Goal: Complete application form

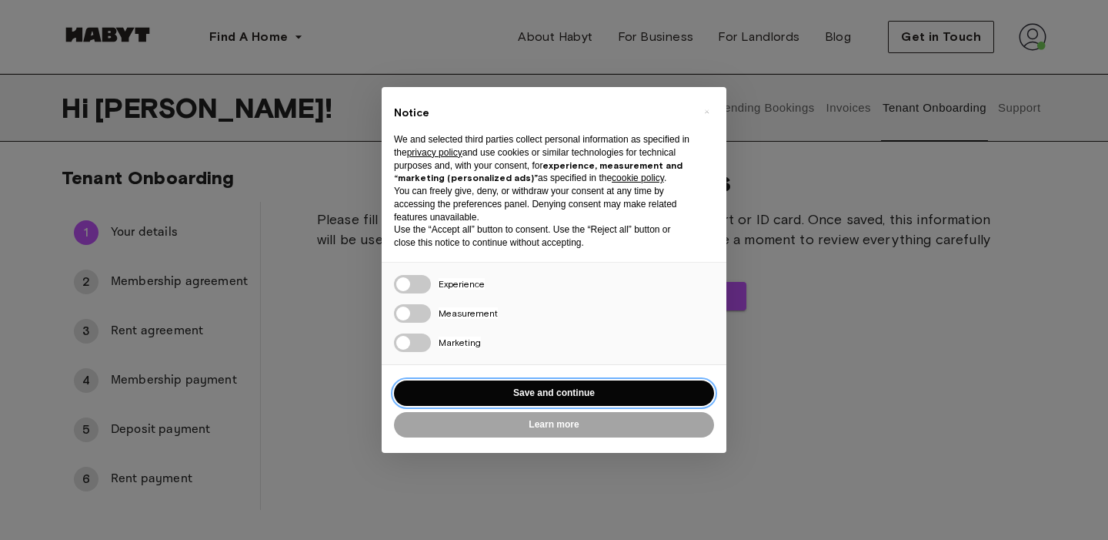
click at [436, 387] on button "Save and continue" at bounding box center [554, 392] width 320 height 25
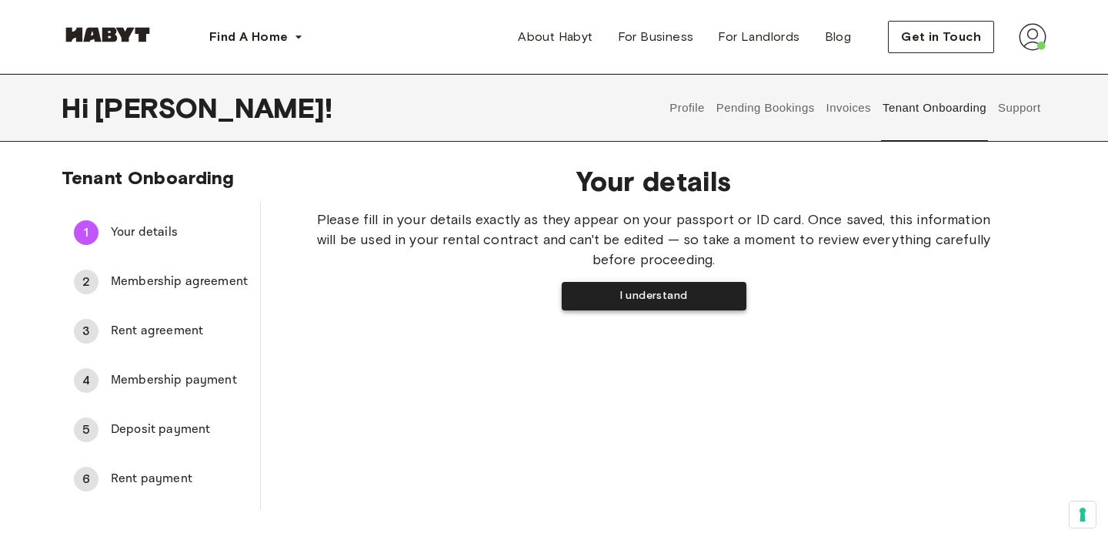
click at [613, 295] on button "I understand" at bounding box center [654, 296] width 185 height 28
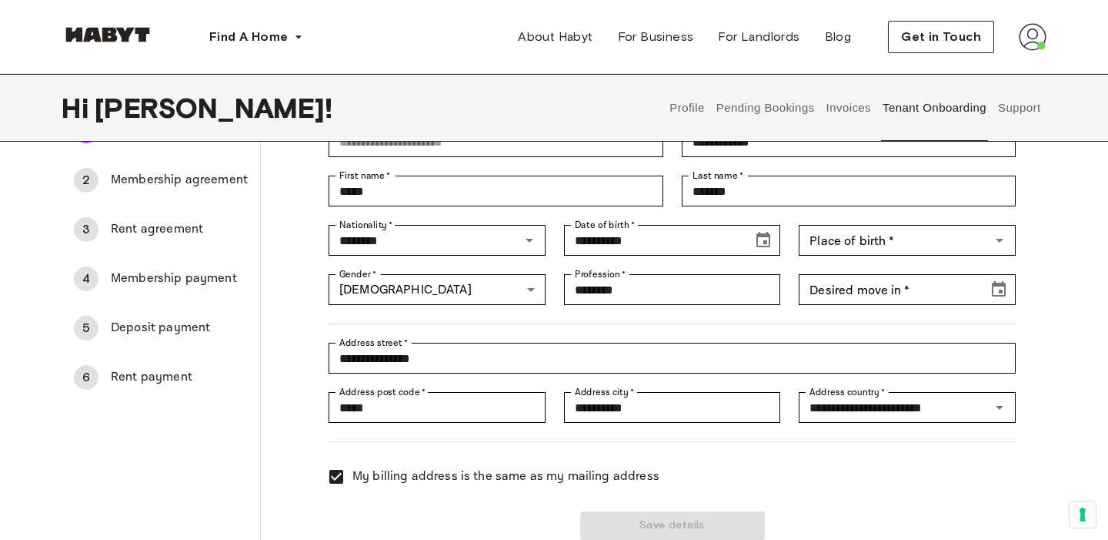
scroll to position [85, 0]
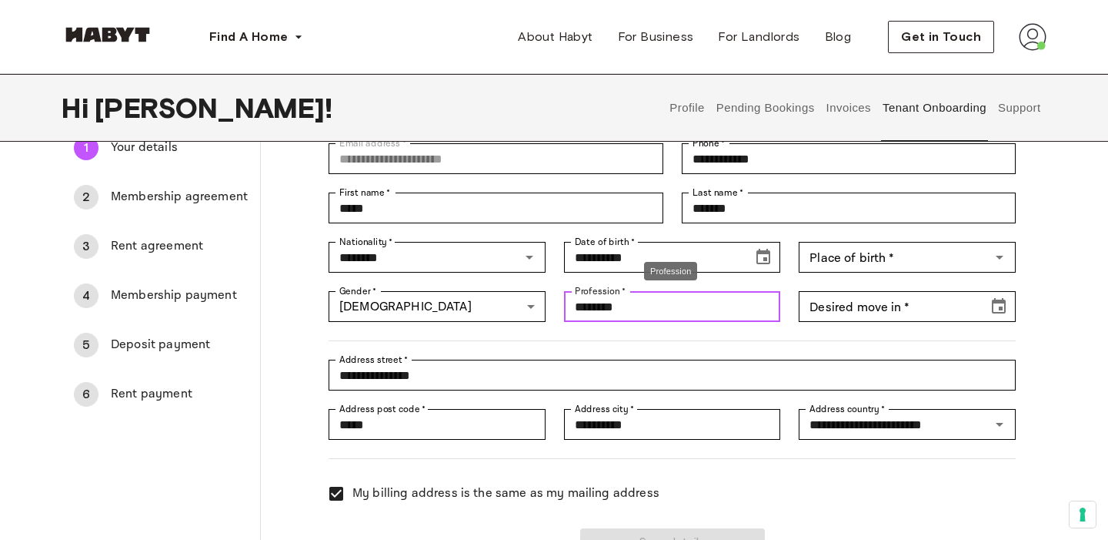
click at [660, 310] on input "********" at bounding box center [672, 306] width 217 height 31
drag, startPoint x: 660, startPoint y: 310, endPoint x: 503, endPoint y: 302, distance: 157.2
click at [503, 302] on div "**********" at bounding box center [663, 341] width 706 height 432
type input "*******"
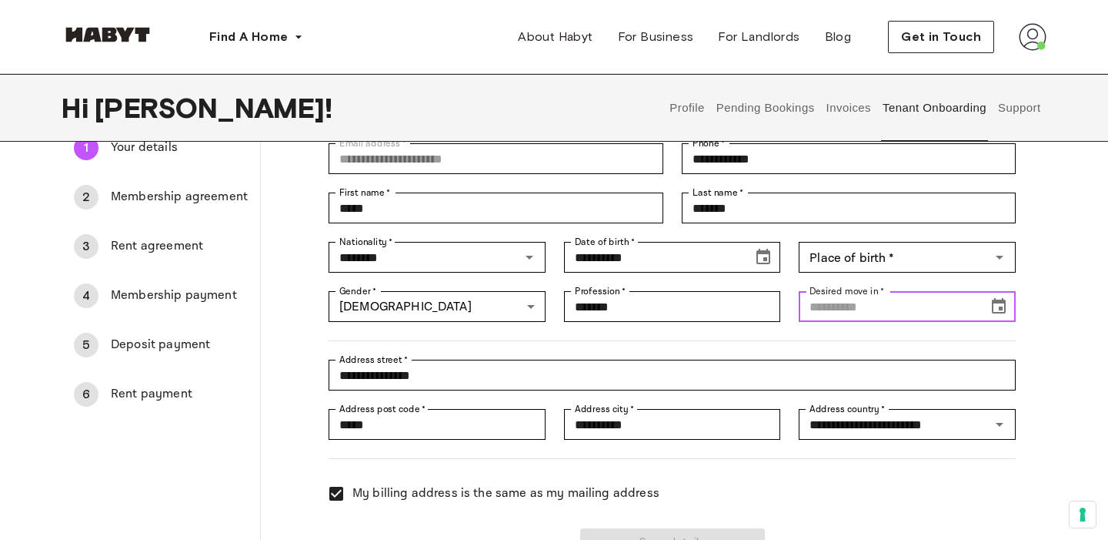
click at [906, 319] on input "Desired move in   *" at bounding box center [888, 306] width 179 height 31
click at [847, 316] on input "***" at bounding box center [888, 306] width 179 height 31
click at [1012, 312] on button "Choose date, selected date is Oct 1, 1919" at bounding box center [999, 306] width 31 height 31
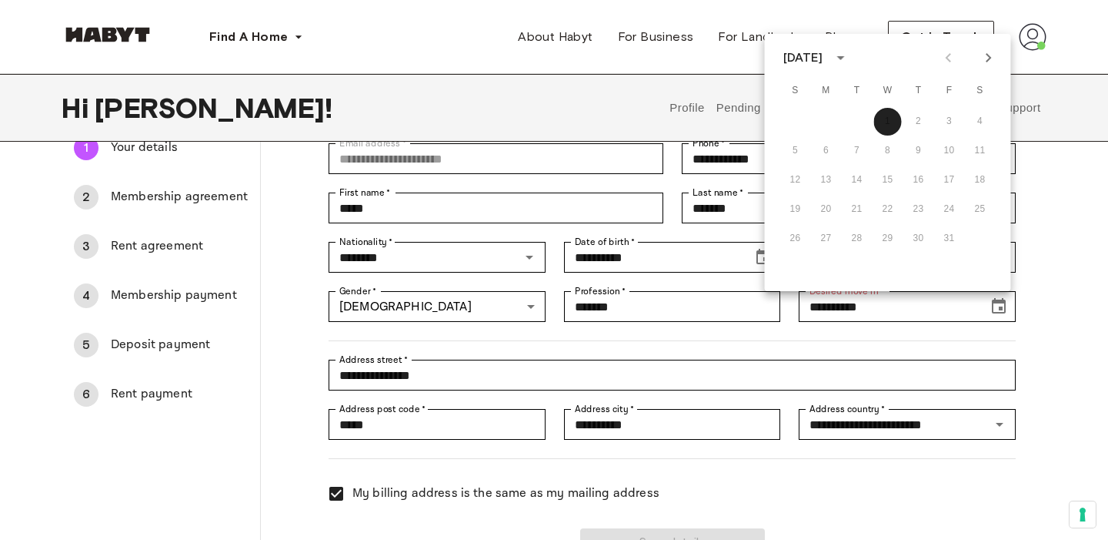
click at [850, 60] on icon "calendar view is open, switch to year view" at bounding box center [840, 57] width 18 height 18
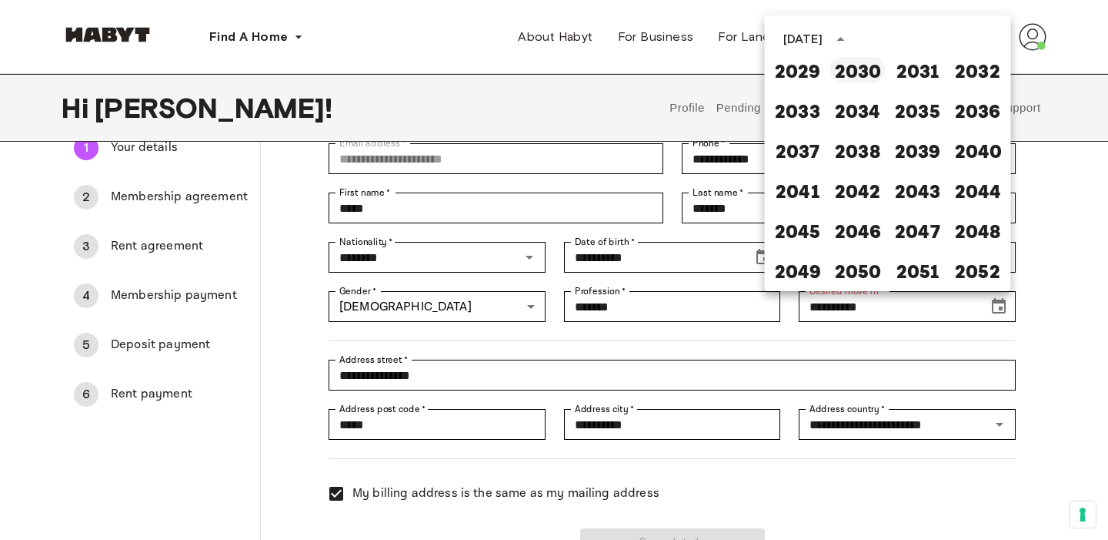
scroll to position [0, 0]
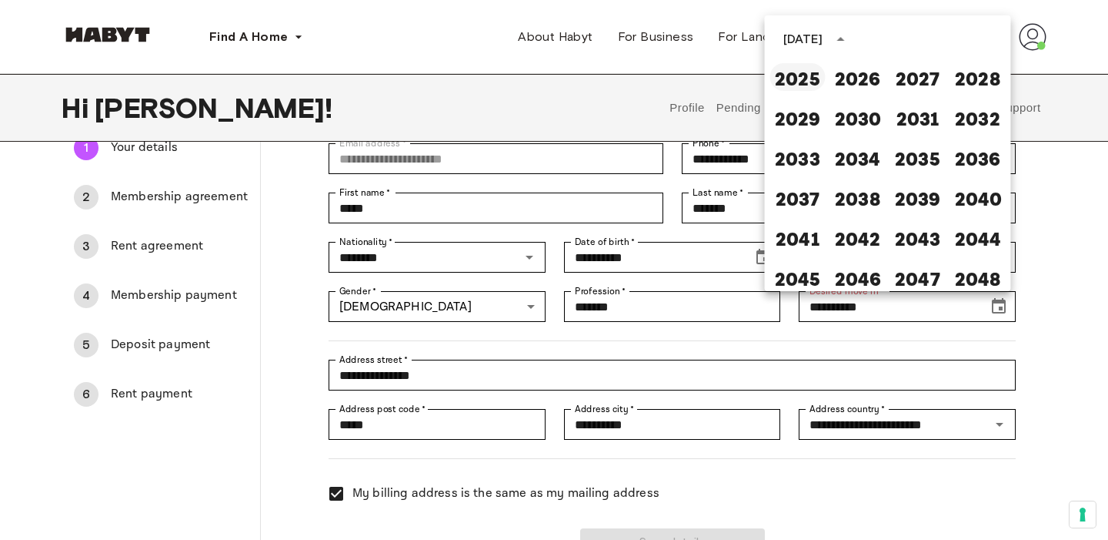
click at [795, 82] on button "2025" at bounding box center [797, 77] width 55 height 28
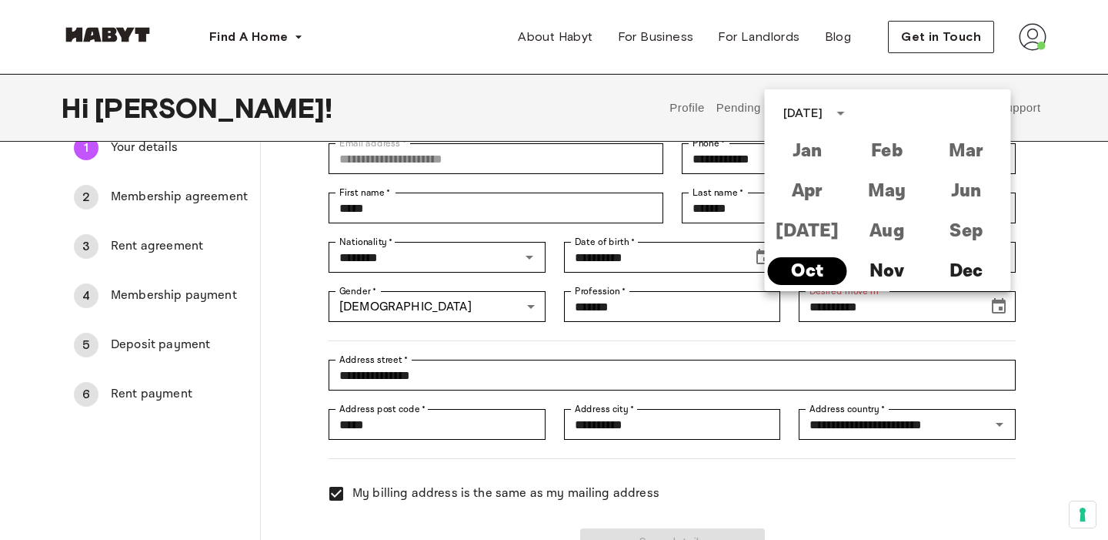
click at [820, 276] on button "Oct" at bounding box center [807, 271] width 79 height 28
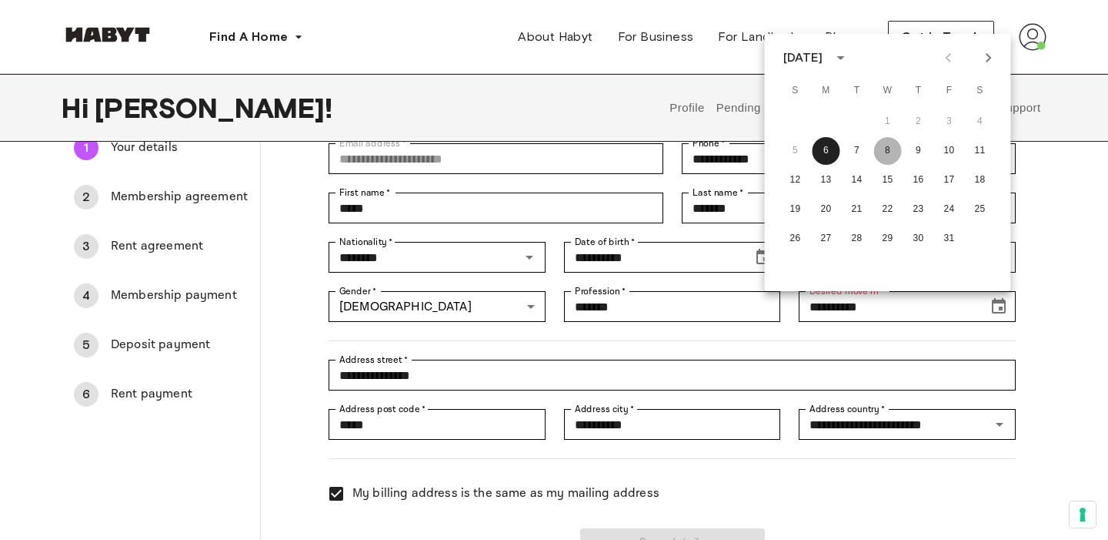
click at [887, 151] on button "8" at bounding box center [888, 151] width 28 height 28
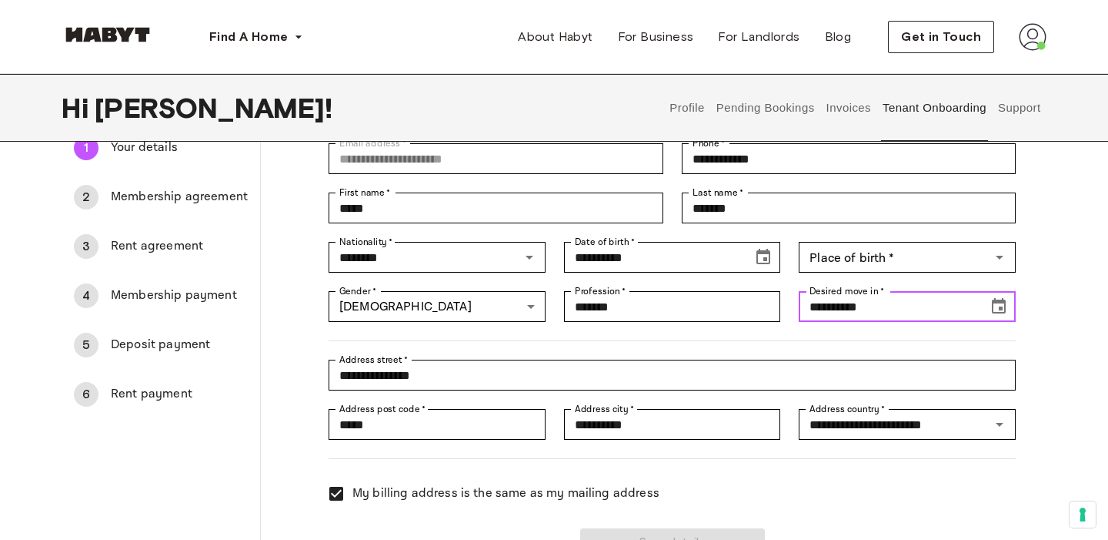
click at [997, 309] on icon "Choose date, selected date is Oct 7, 2025" at bounding box center [999, 306] width 18 height 18
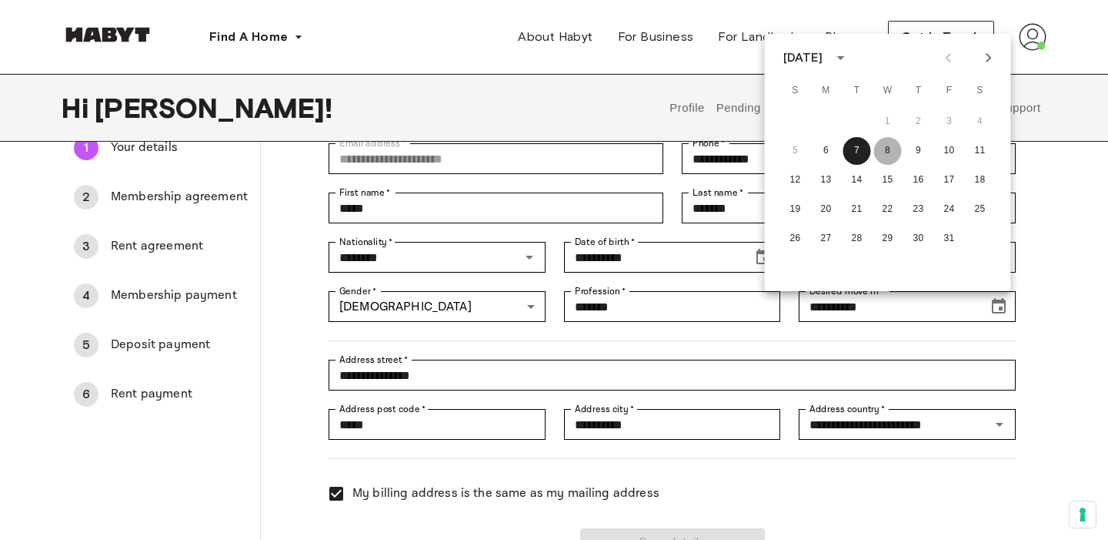
click at [893, 158] on button "8" at bounding box center [888, 151] width 28 height 28
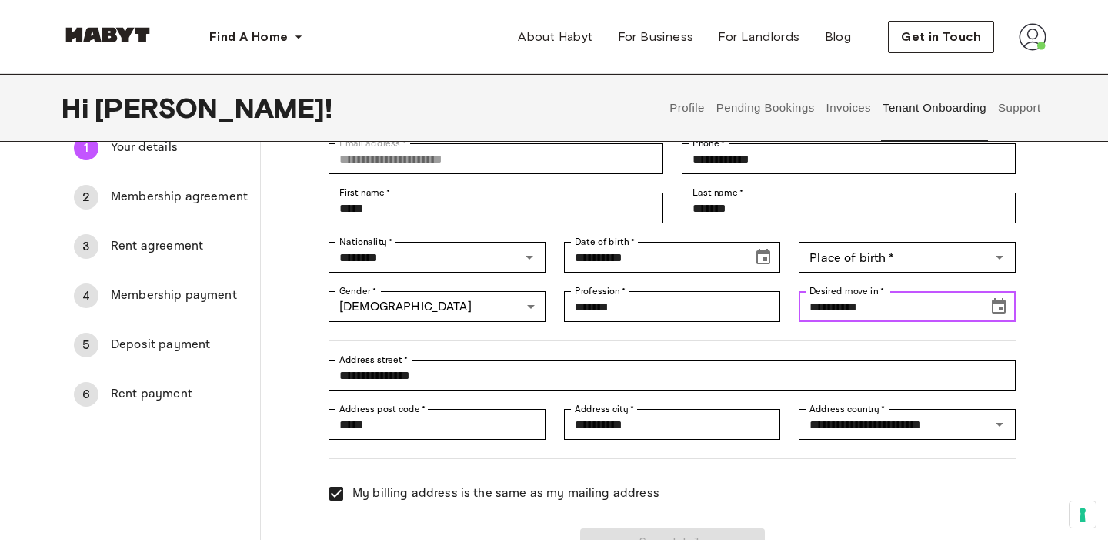
click at [1003, 313] on icon "Choose date, selected date is Oct 7, 2025" at bounding box center [999, 305] width 14 height 15
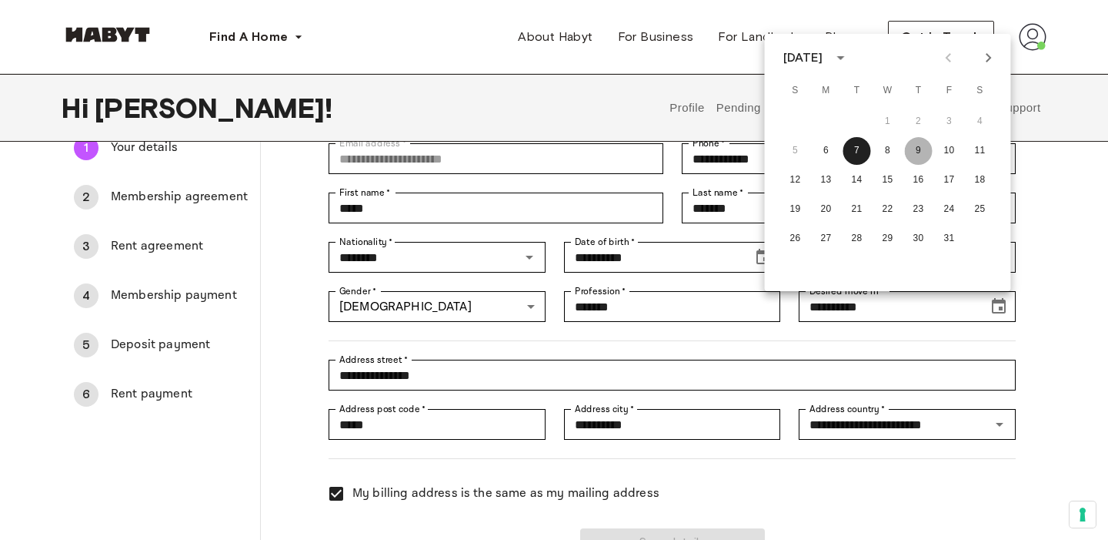
click at [918, 145] on button "9" at bounding box center [919, 151] width 28 height 28
type input "**********"
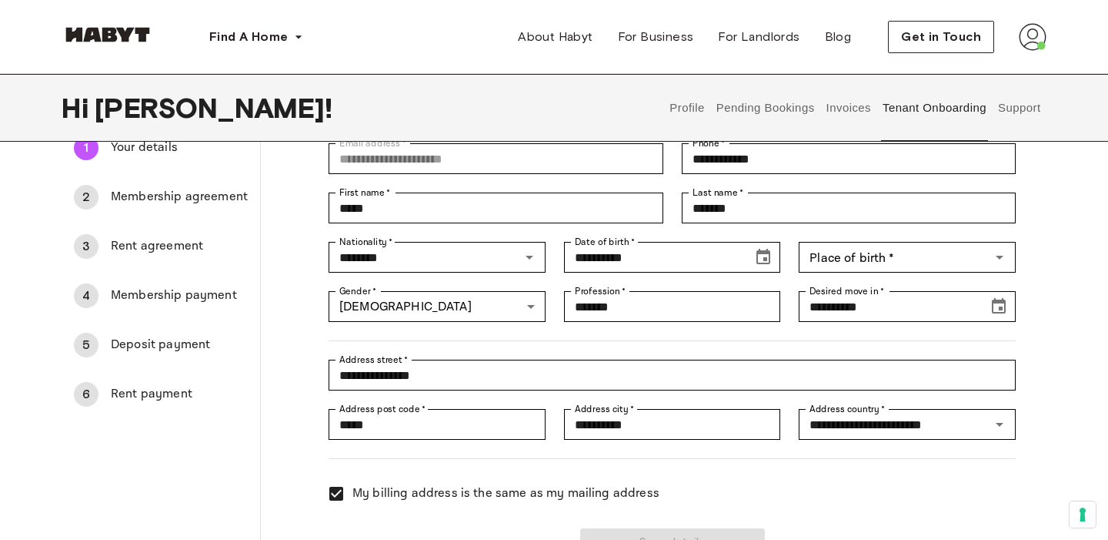
click at [950, 346] on div "**********" at bounding box center [663, 365] width 706 height 49
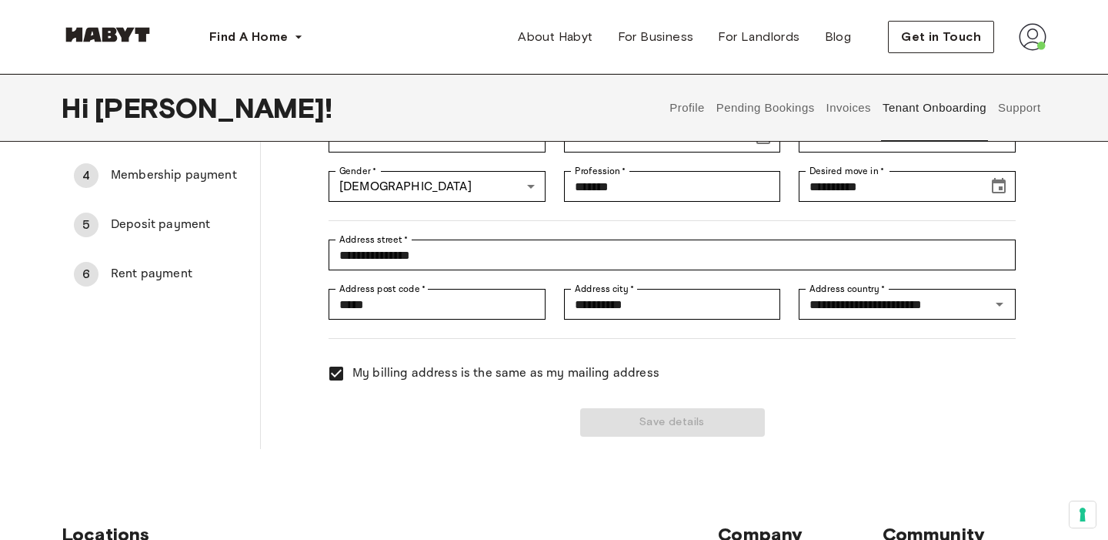
scroll to position [226, 0]
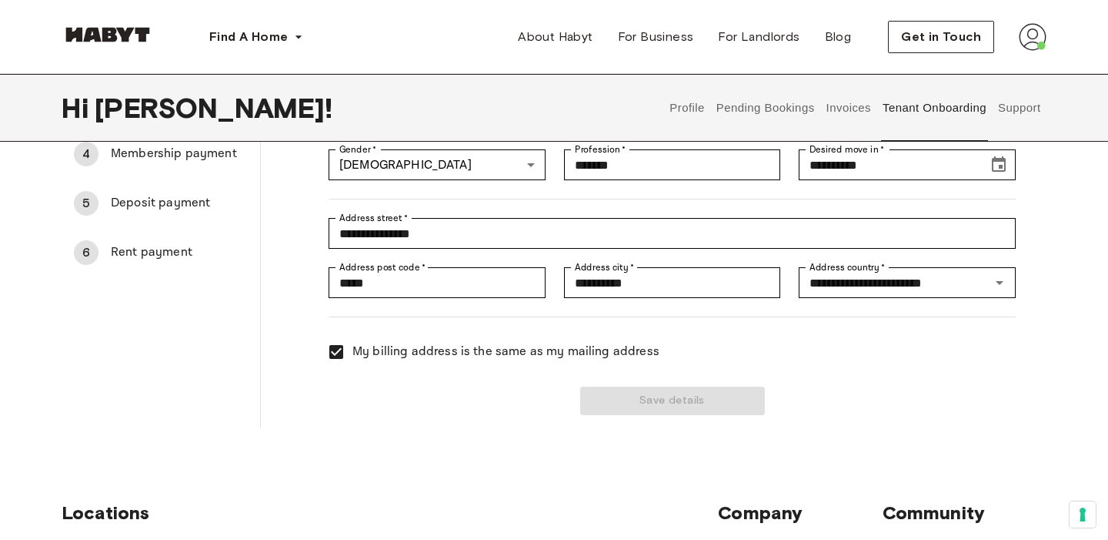
click at [707, 413] on div "Save details" at bounding box center [663, 391] width 706 height 47
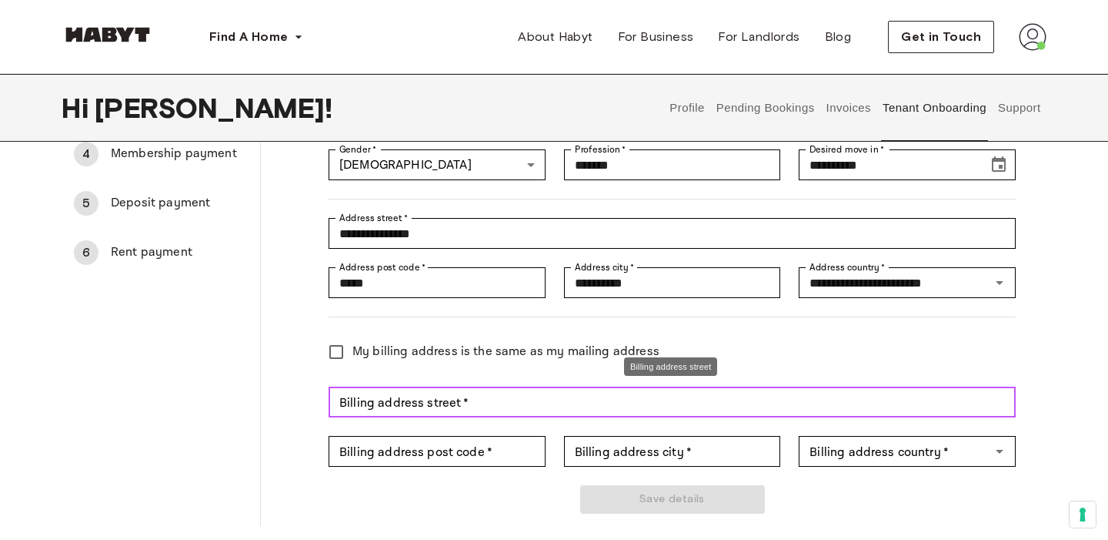
click at [458, 410] on input "Billing address street   *" at bounding box center [672, 401] width 687 height 31
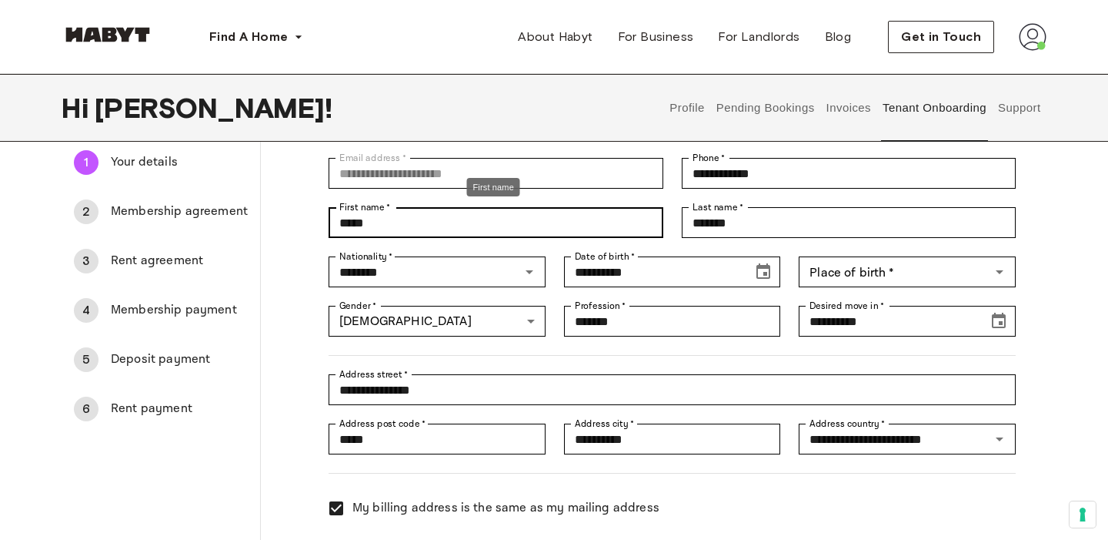
scroll to position [76, 0]
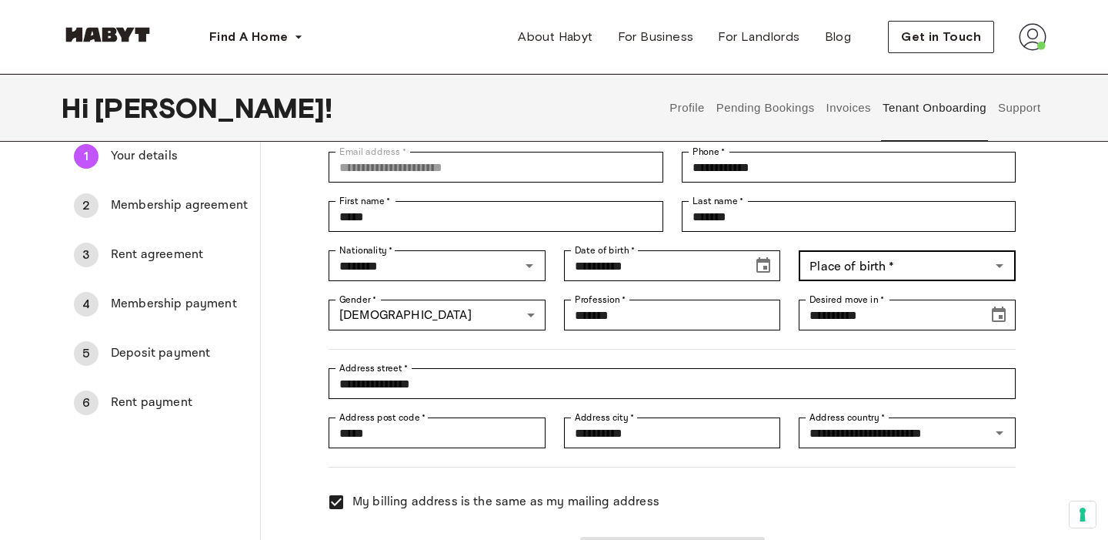
click at [867, 279] on div "Place of birth   *" at bounding box center [907, 265] width 217 height 31
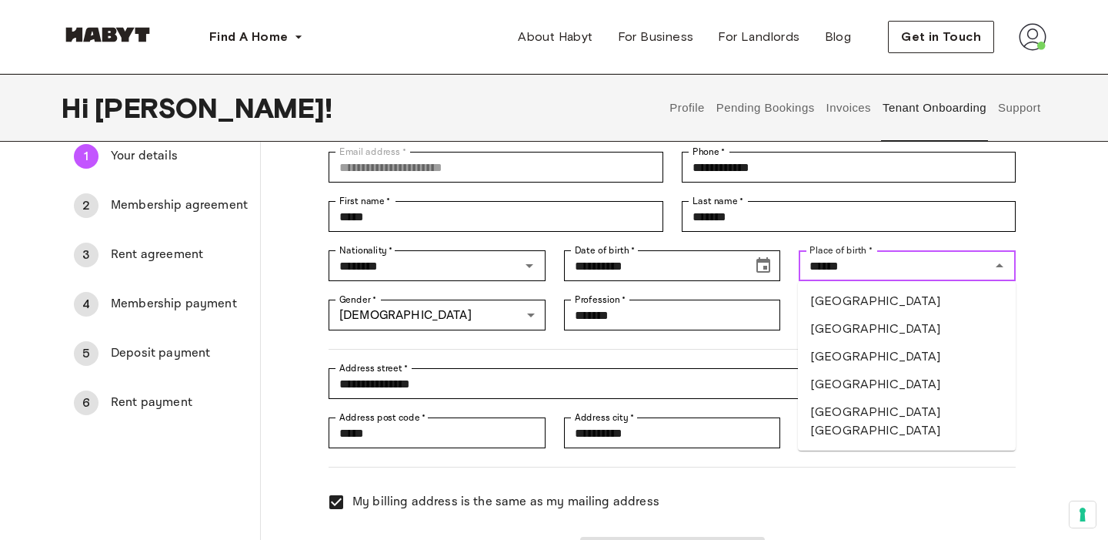
click at [867, 383] on li "United States of America" at bounding box center [907, 384] width 218 height 28
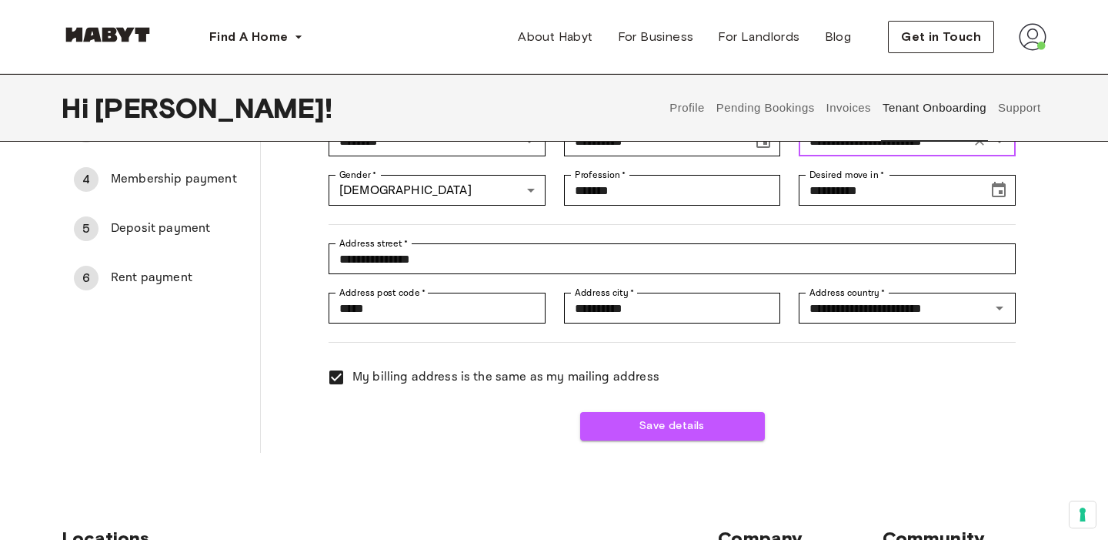
scroll to position [398, 0]
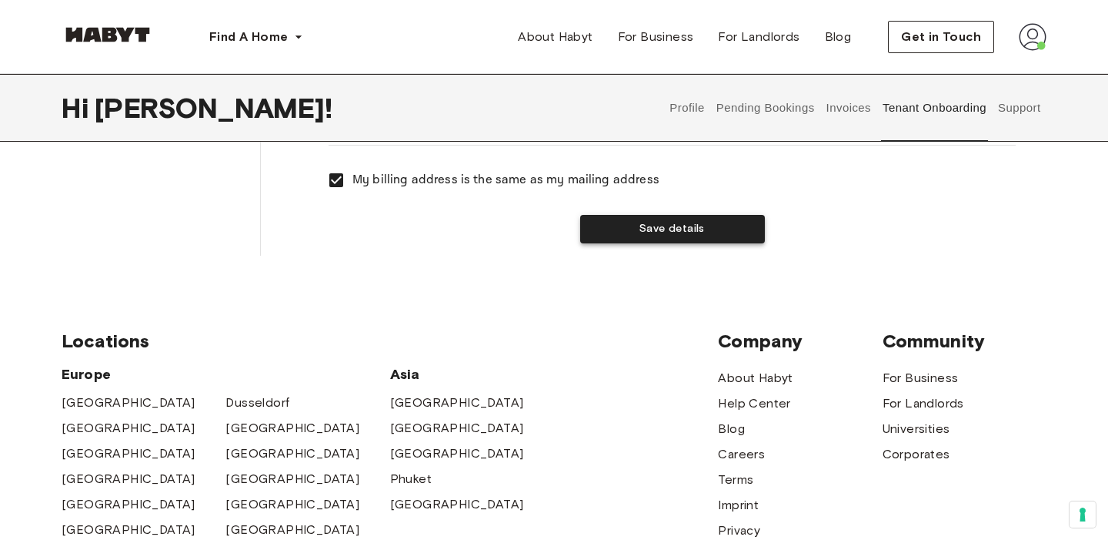
type input "**********"
click at [639, 229] on button "Save details" at bounding box center [672, 229] width 185 height 28
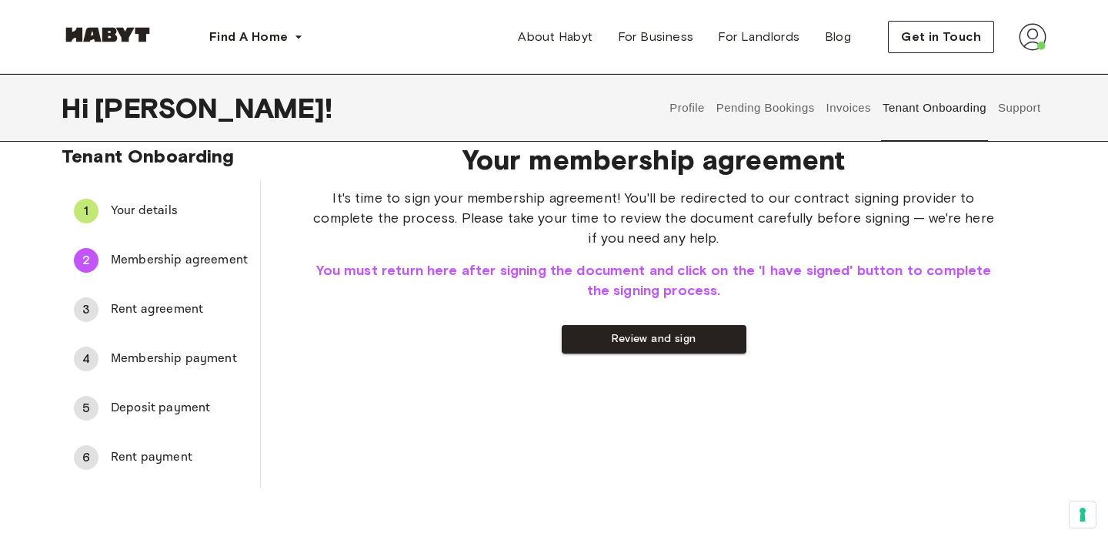
scroll to position [0, 0]
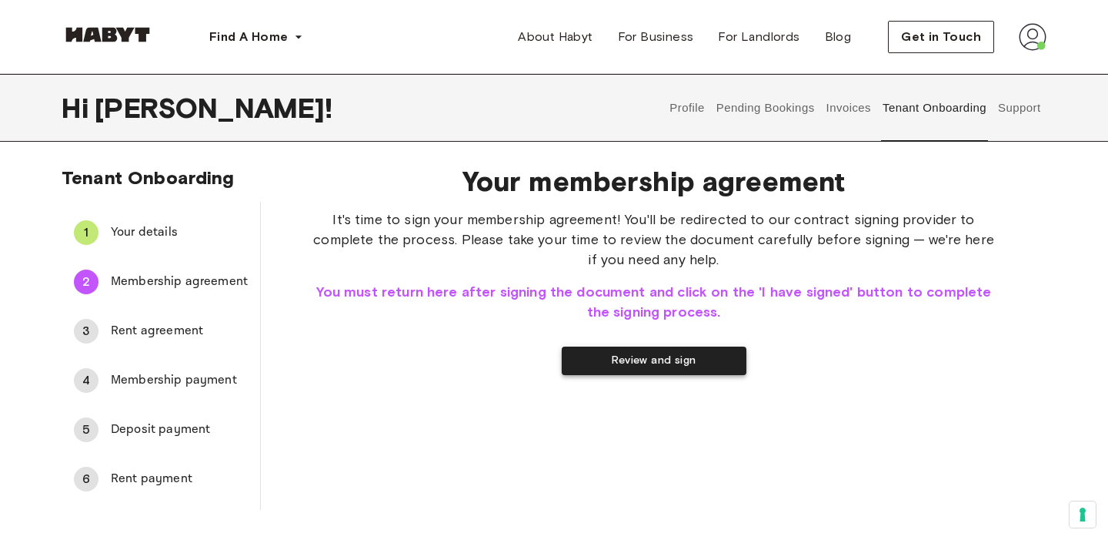
click at [660, 358] on button "Review and sign" at bounding box center [654, 360] width 185 height 28
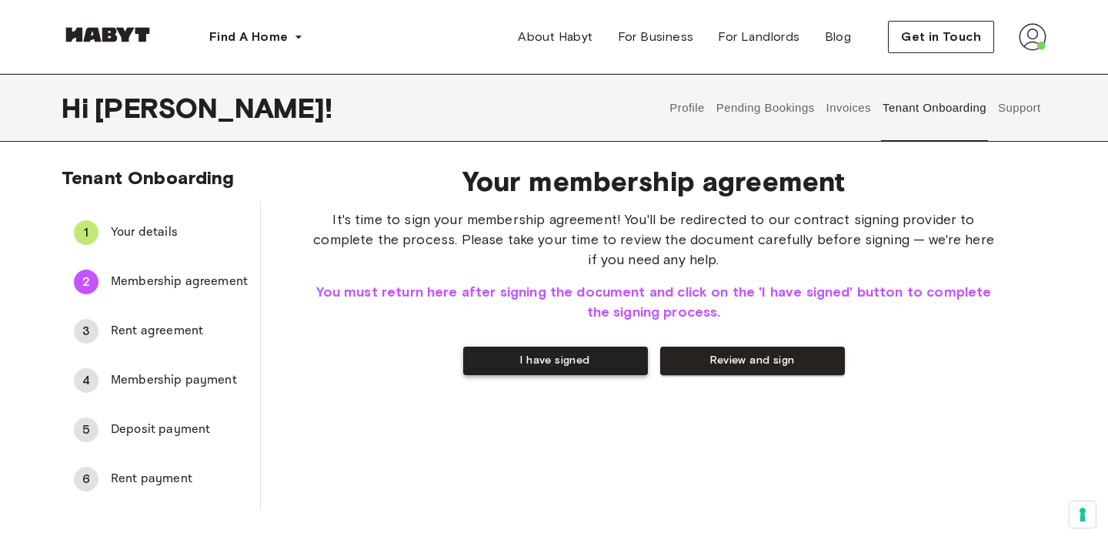
click at [563, 365] on button "I have signed" at bounding box center [555, 360] width 185 height 28
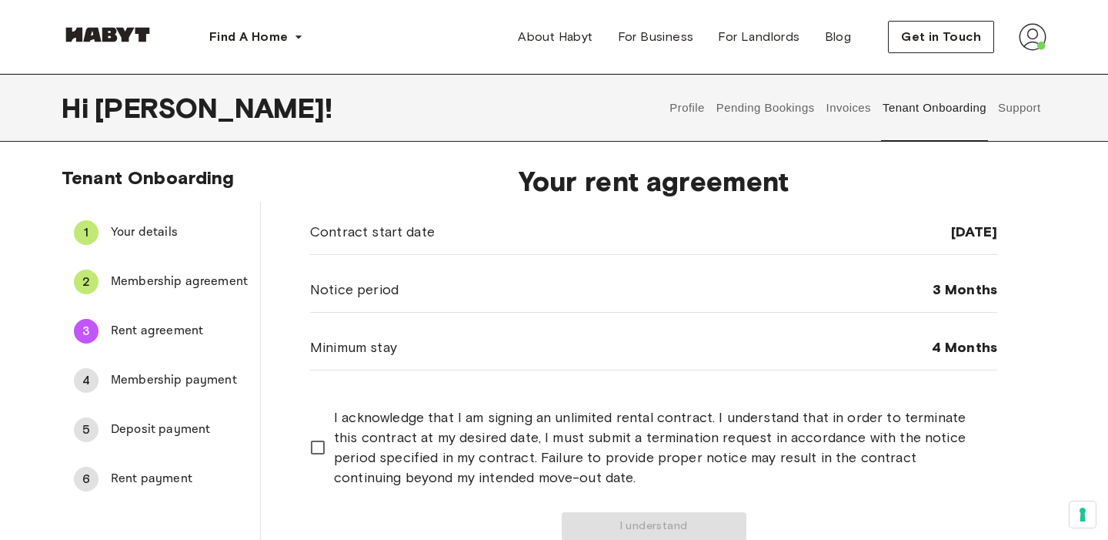
scroll to position [127, 0]
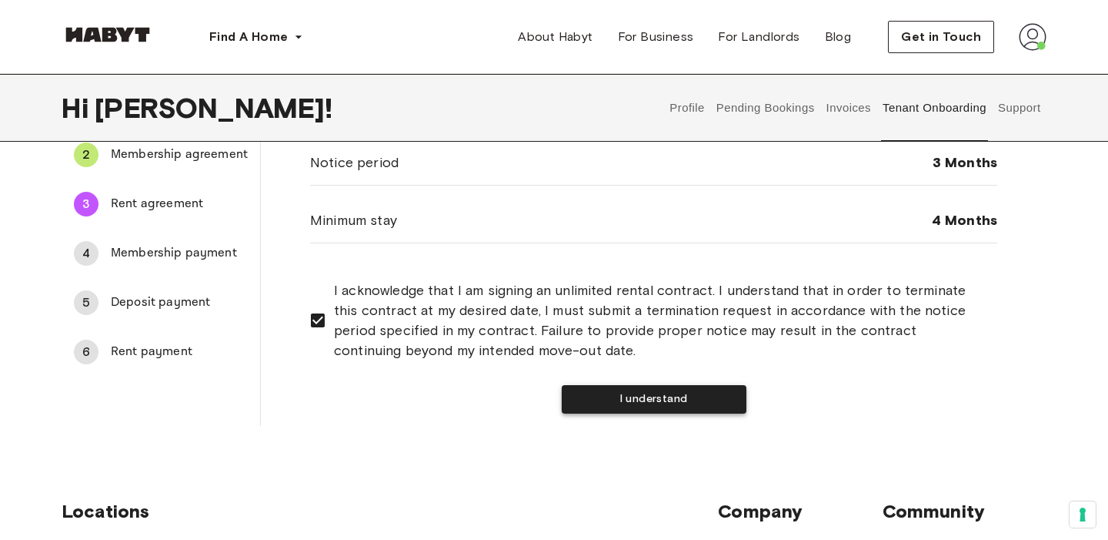
click at [639, 388] on button "I understand" at bounding box center [654, 399] width 185 height 28
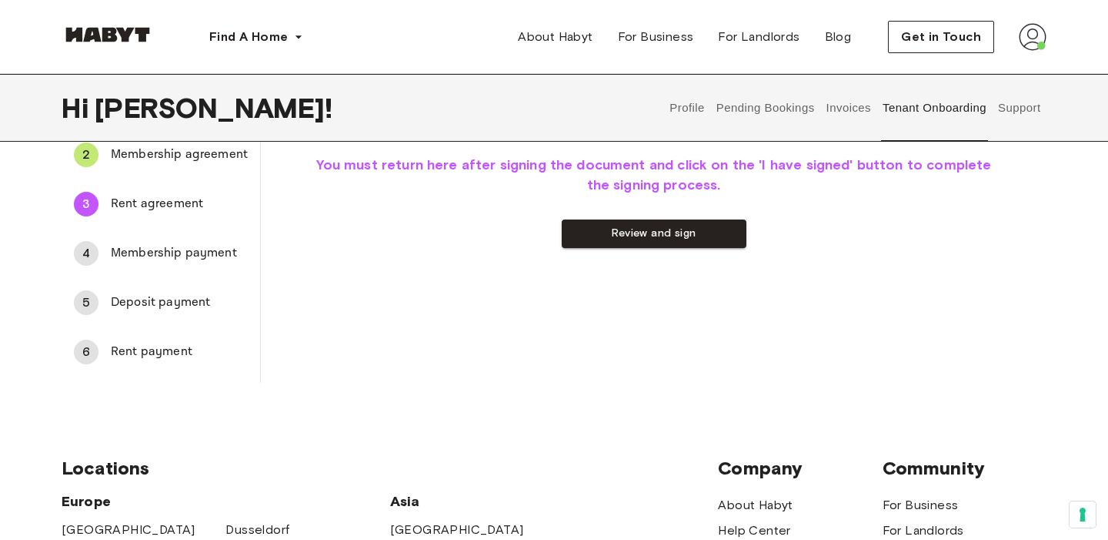
scroll to position [0, 0]
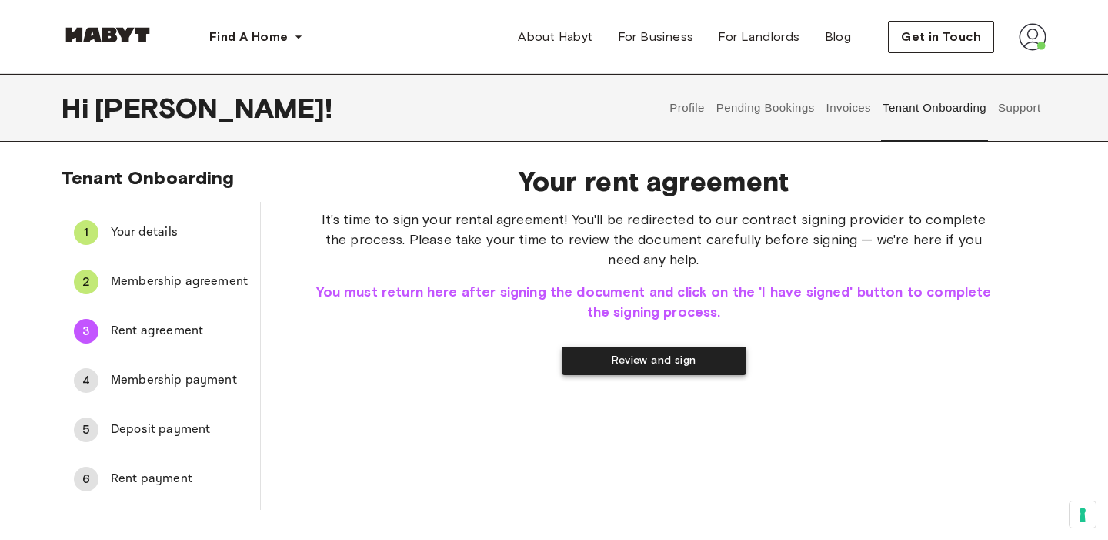
click at [638, 364] on button "Review and sign" at bounding box center [654, 360] width 185 height 28
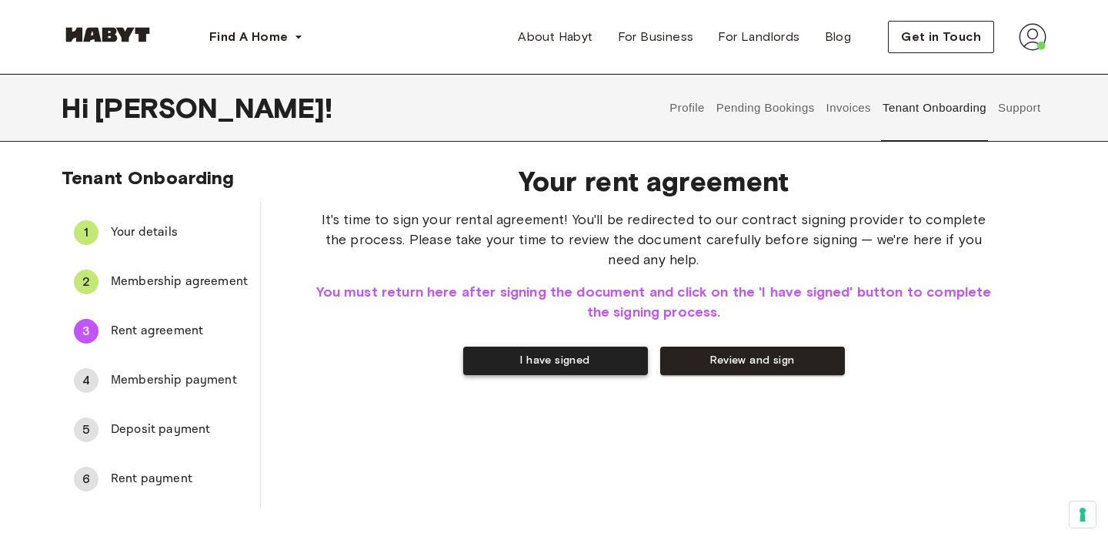
click at [528, 358] on button "I have signed" at bounding box center [555, 360] width 185 height 28
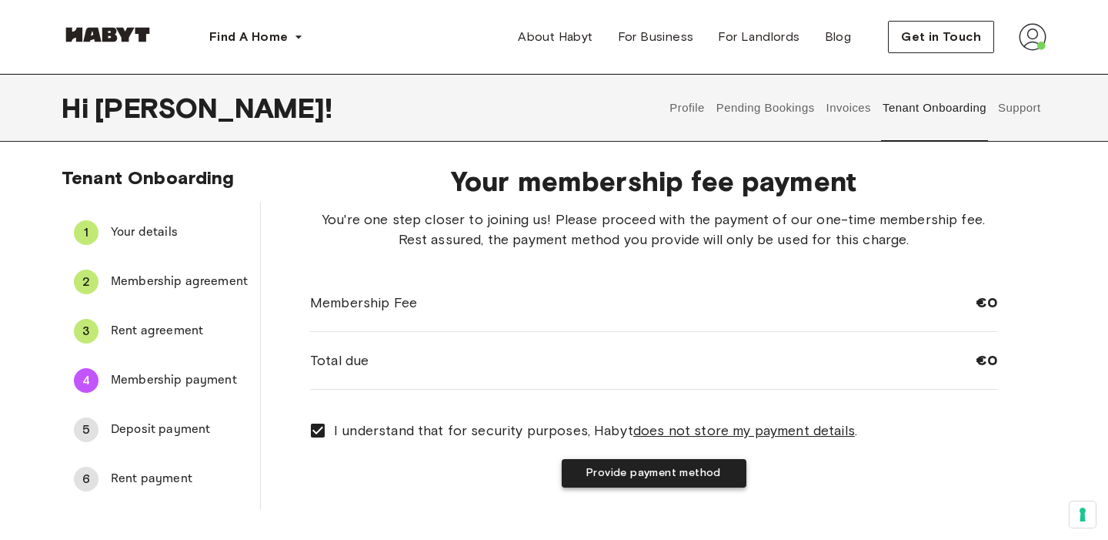
click at [581, 471] on button "Provide payment method" at bounding box center [654, 473] width 185 height 28
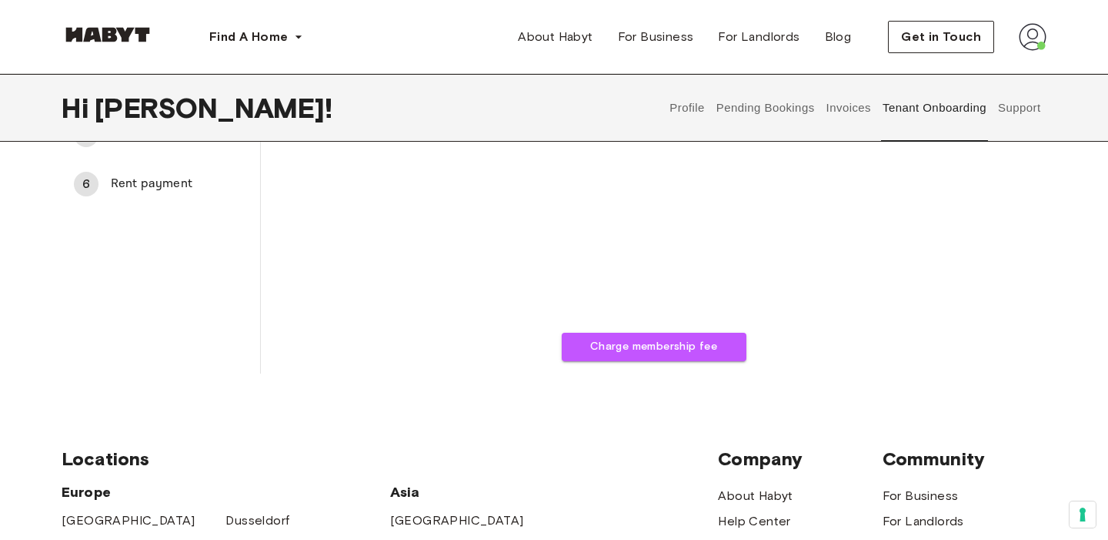
scroll to position [315, 0]
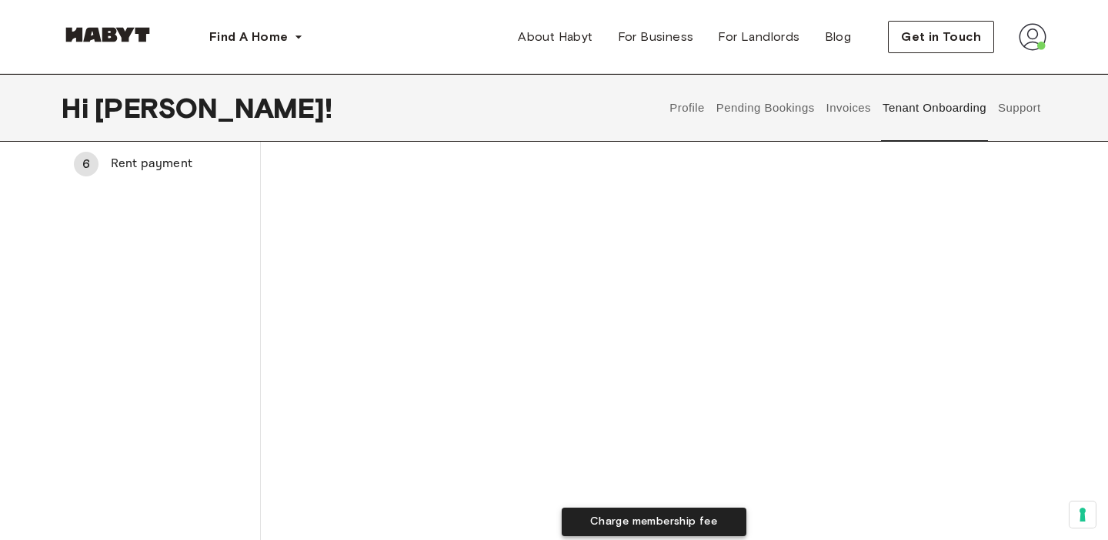
click at [639, 511] on button "Charge membership fee" at bounding box center [654, 521] width 185 height 28
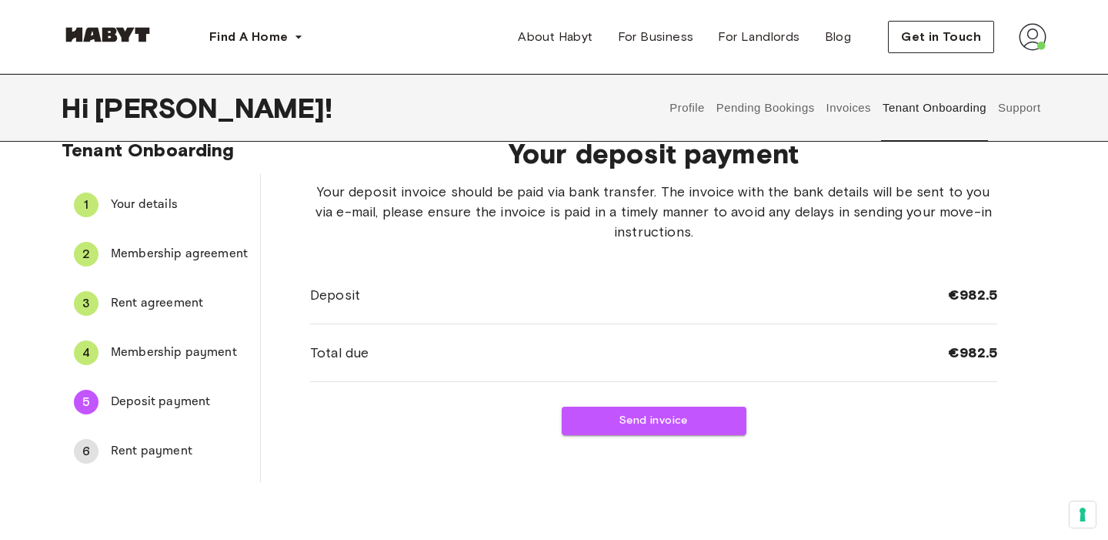
scroll to position [5, 0]
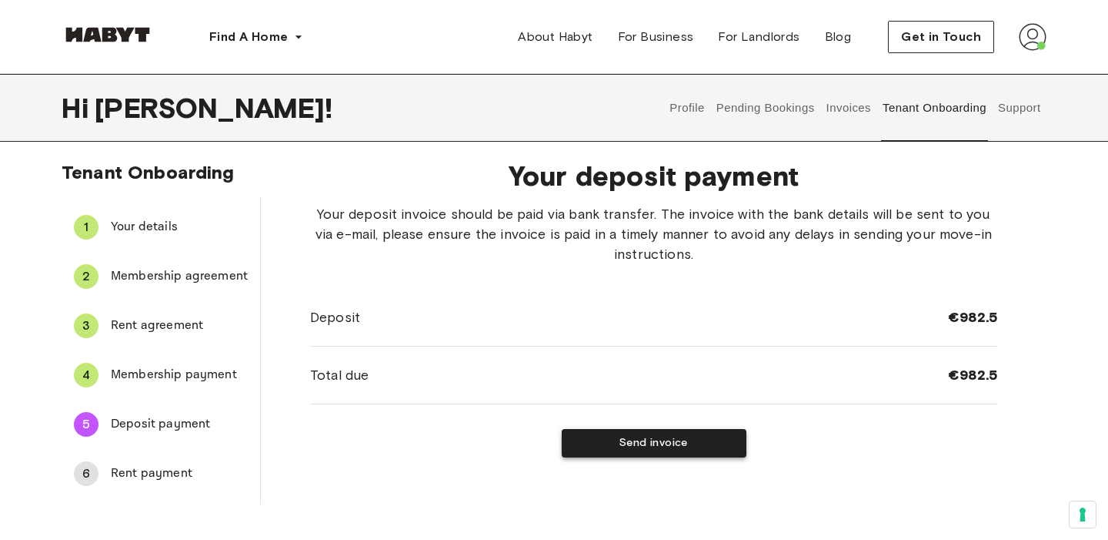
click at [607, 447] on button "Send invoice" at bounding box center [654, 443] width 185 height 28
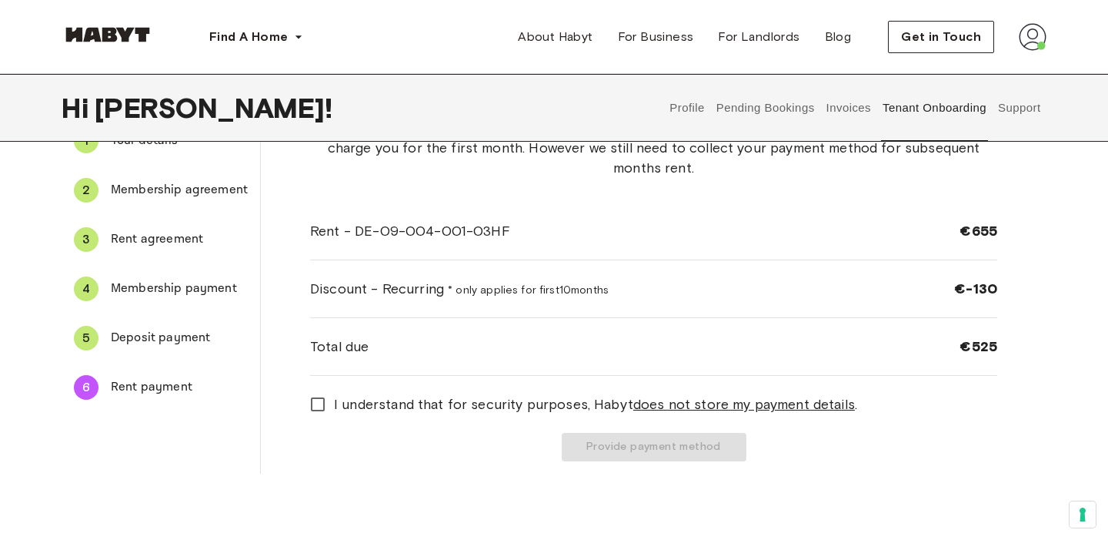
scroll to position [92, 0]
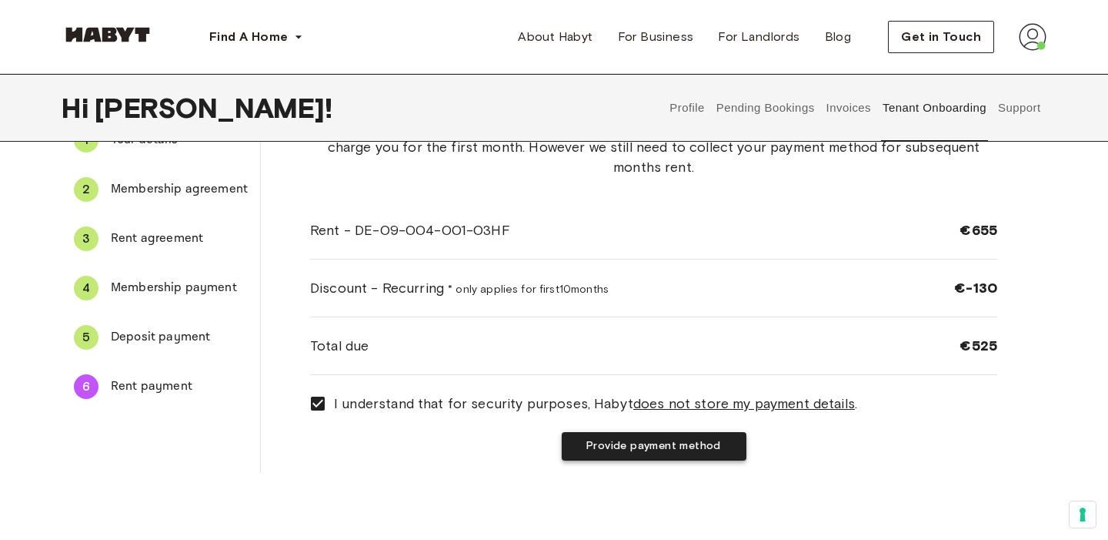
click at [611, 442] on button "Provide payment method" at bounding box center [654, 446] width 185 height 28
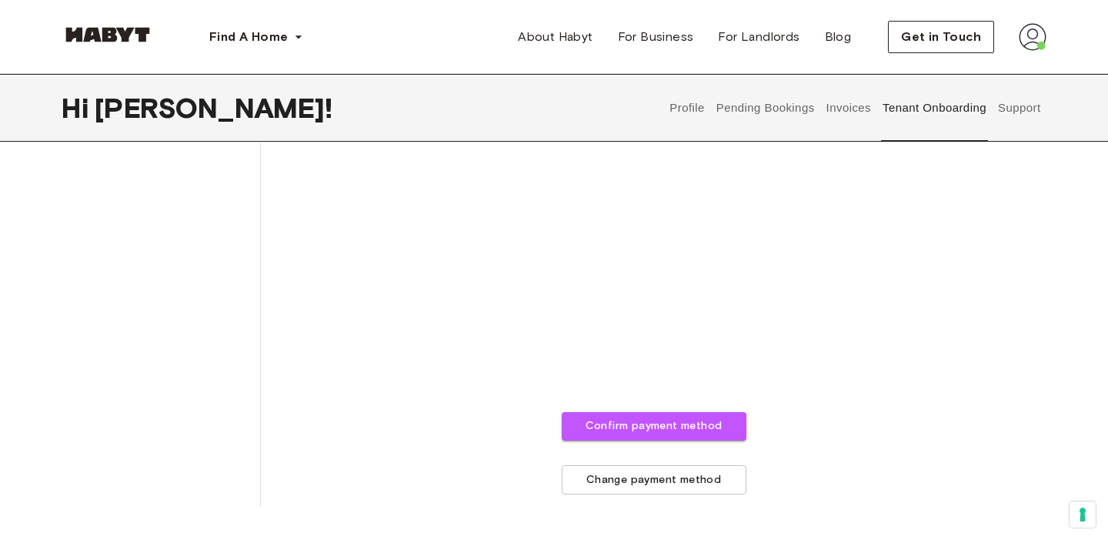
scroll to position [476, 0]
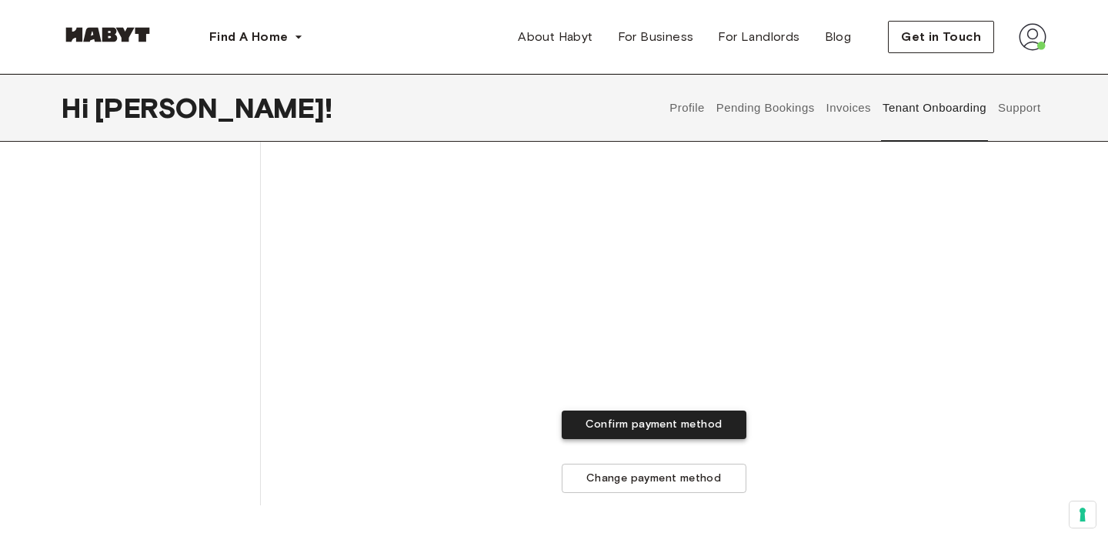
click at [670, 422] on button "Confirm payment method" at bounding box center [654, 424] width 185 height 28
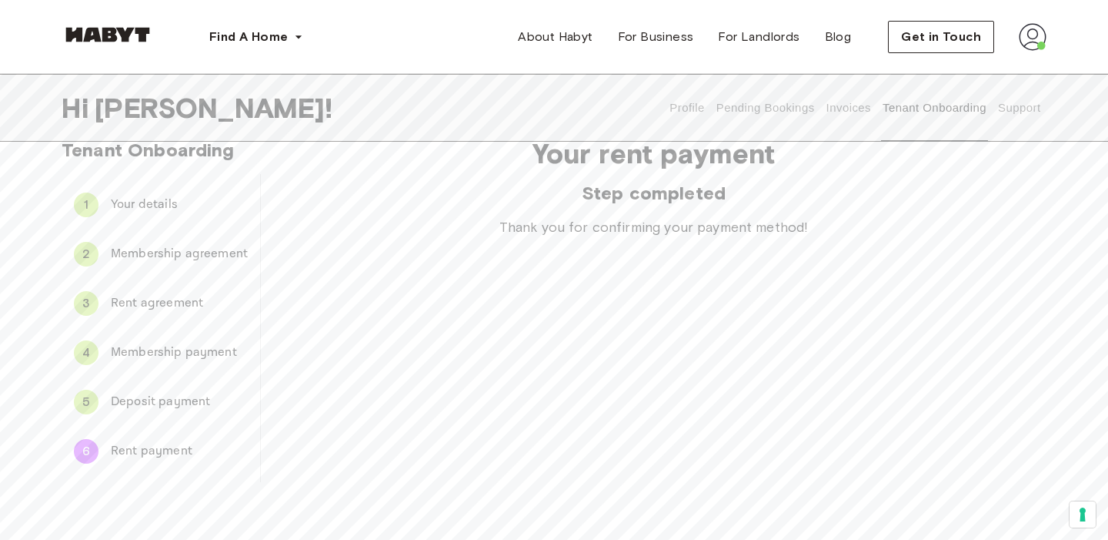
scroll to position [0, 0]
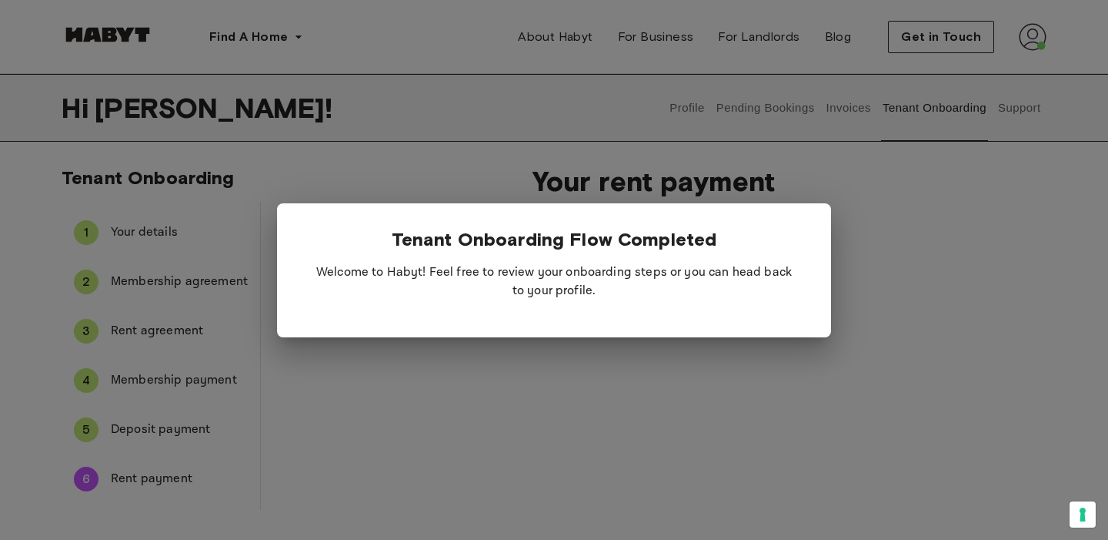
click at [738, 391] on div at bounding box center [554, 270] width 1108 height 540
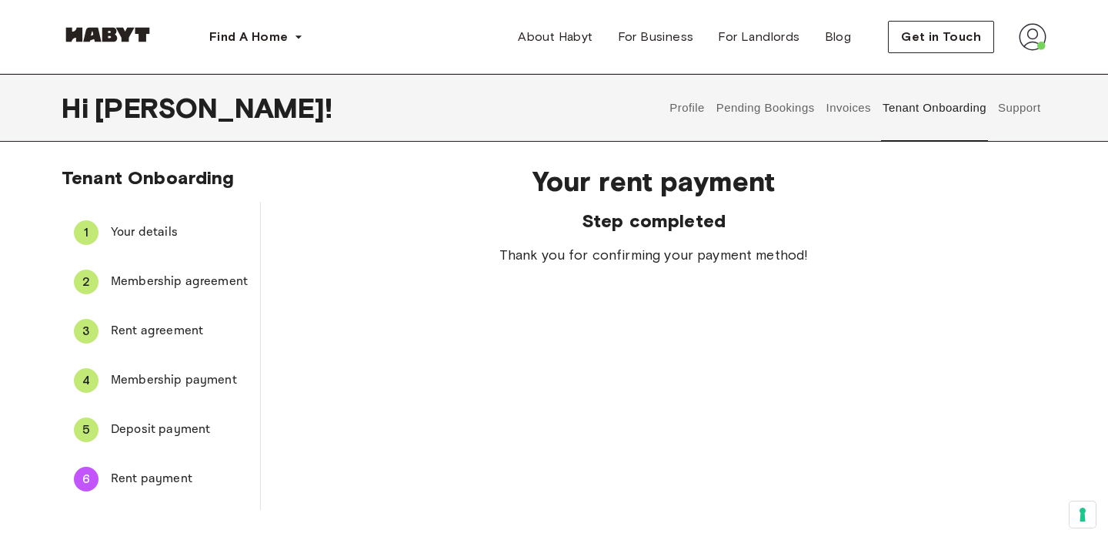
click at [700, 108] on button "Profile" at bounding box center [687, 108] width 39 height 68
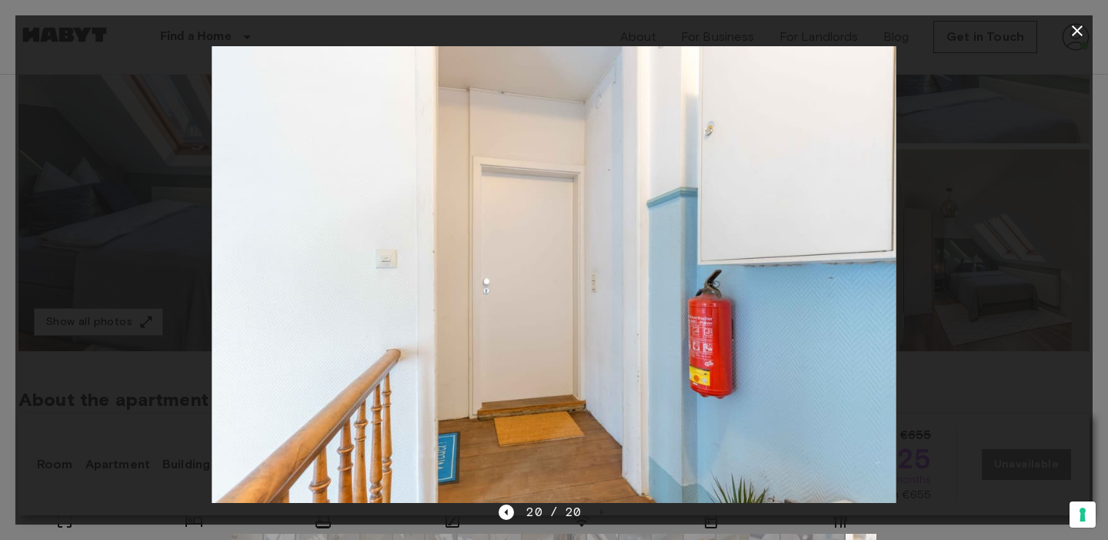
scroll to position [273, 0]
click at [1081, 35] on icon "button" at bounding box center [1077, 30] width 11 height 11
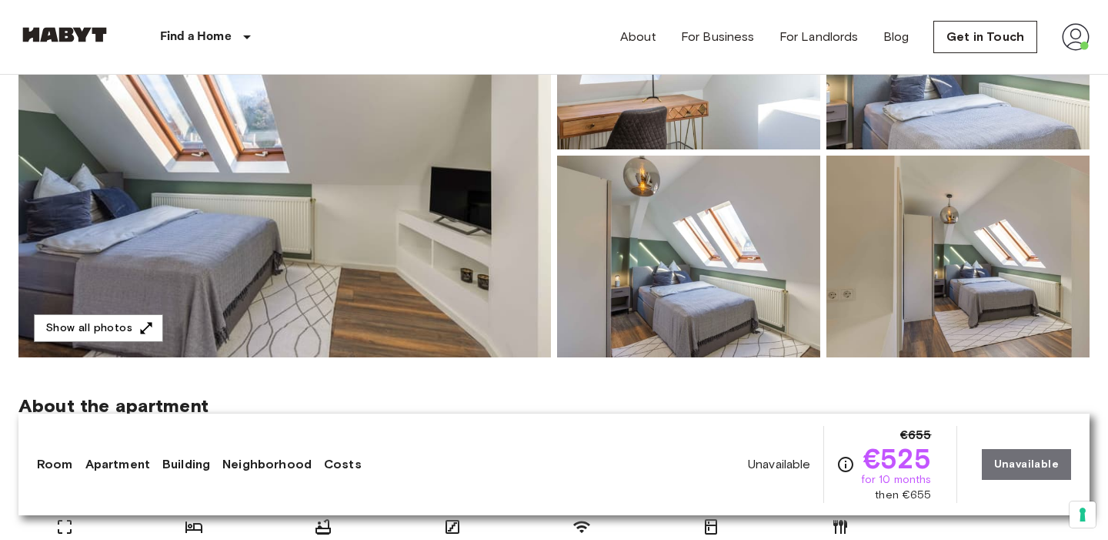
scroll to position [95, 0]
